Goal: Use online tool/utility: Use online tool/utility

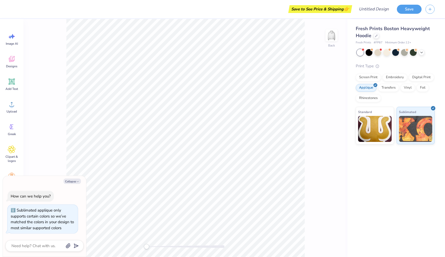
scroll to position [3, 0]
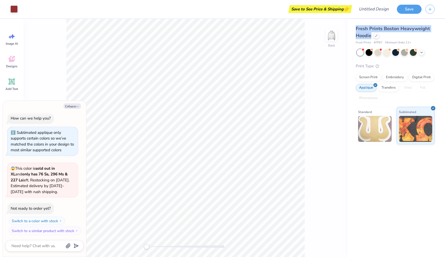
drag, startPoint x: 370, startPoint y: 37, endPoint x: 353, endPoint y: 30, distance: 18.3
click at [353, 30] on div "Fresh Prints Boston Heavyweight Hoodie Fresh Prints # FP87 Minimum Order: 12 + …" at bounding box center [396, 81] width 98 height 125
copy span "Fresh Prints Boston Heavyweight Hoodie"
click at [406, 50] on circle at bounding box center [407, 50] width 4 height 4
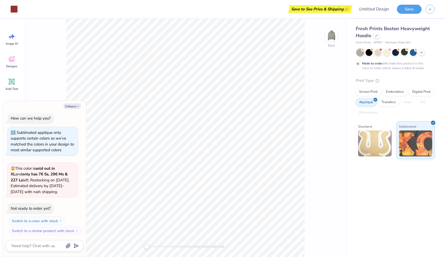
scroll to position [46, 0]
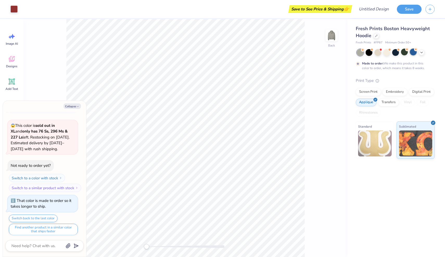
click at [412, 53] on div at bounding box center [413, 52] width 7 height 7
click at [377, 53] on div at bounding box center [377, 52] width 7 height 7
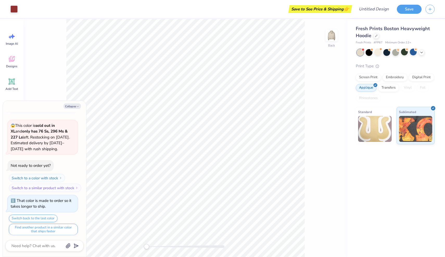
scroll to position [150, 0]
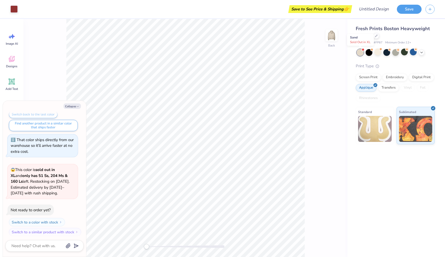
click at [358, 53] on div at bounding box center [360, 52] width 7 height 7
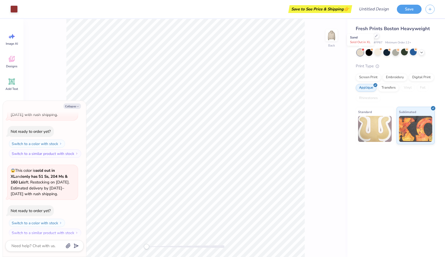
click at [360, 53] on div at bounding box center [360, 52] width 7 height 7
click at [370, 54] on div at bounding box center [368, 52] width 7 height 7
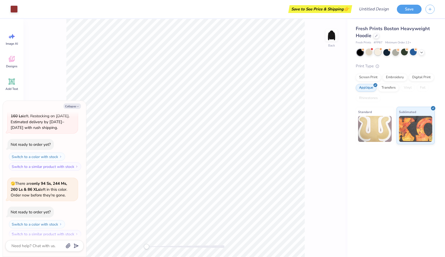
click at [378, 54] on div at bounding box center [377, 52] width 7 height 7
click at [388, 52] on div at bounding box center [386, 52] width 7 height 7
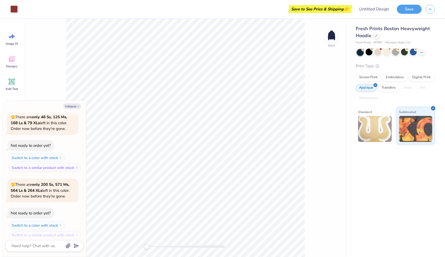
click at [397, 53] on div at bounding box center [395, 52] width 7 height 7
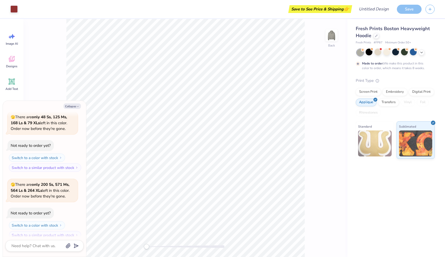
scroll to position [551, 0]
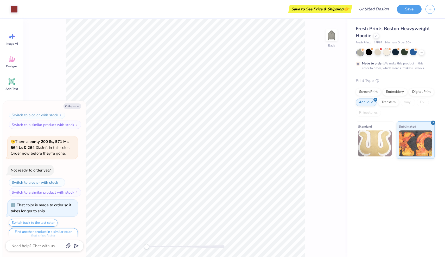
click at [384, 52] on div at bounding box center [386, 52] width 7 height 7
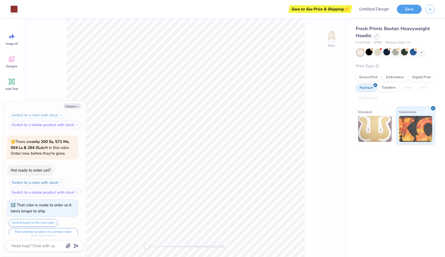
scroll to position [644, 0]
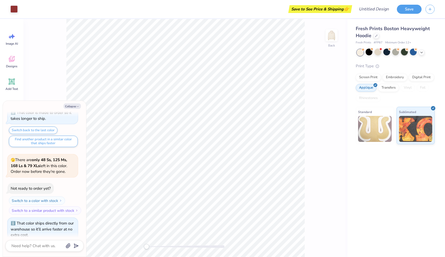
click at [401, 54] on div at bounding box center [404, 52] width 7 height 7
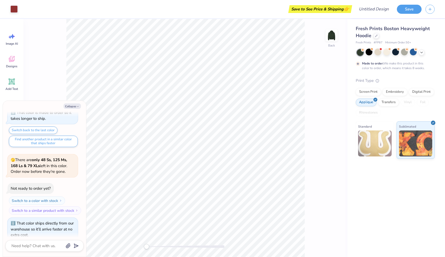
scroll to position [687, 0]
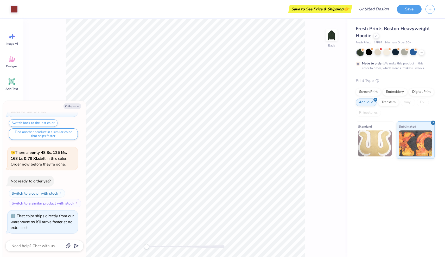
type textarea "x"
